Goal: Task Accomplishment & Management: Use online tool/utility

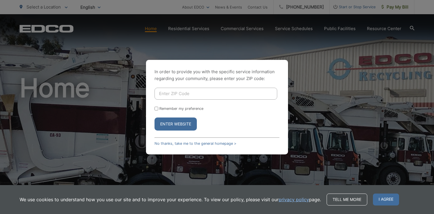
click at [185, 94] on input "Enter ZIP Code" at bounding box center [215, 94] width 123 height 12
type input "92020"
click at [175, 124] on button "Enter Website" at bounding box center [175, 124] width 42 height 13
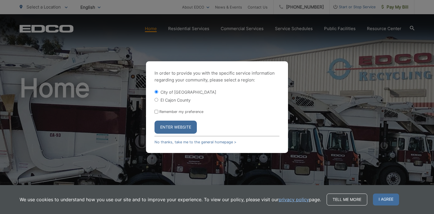
click at [175, 124] on button "Enter Website" at bounding box center [175, 127] width 42 height 13
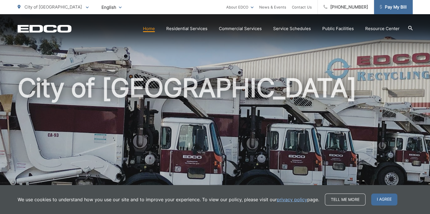
click at [393, 7] on span "Pay My Bill" at bounding box center [392, 7] width 27 height 7
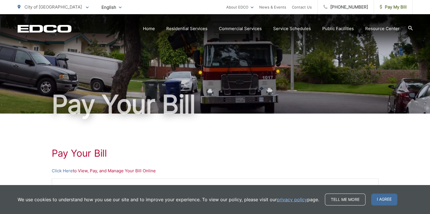
click at [123, 173] on p "Click Here to View, Pay, and Manage Your Bill Online" at bounding box center [215, 171] width 327 height 7
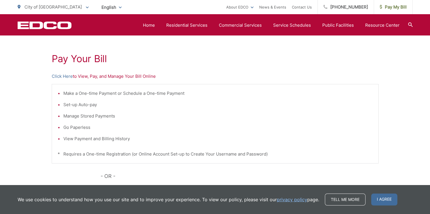
scroll to position [95, 0]
click at [62, 76] on link "Click Here" at bounding box center [62, 75] width 21 height 7
